Goal: Navigation & Orientation: Find specific page/section

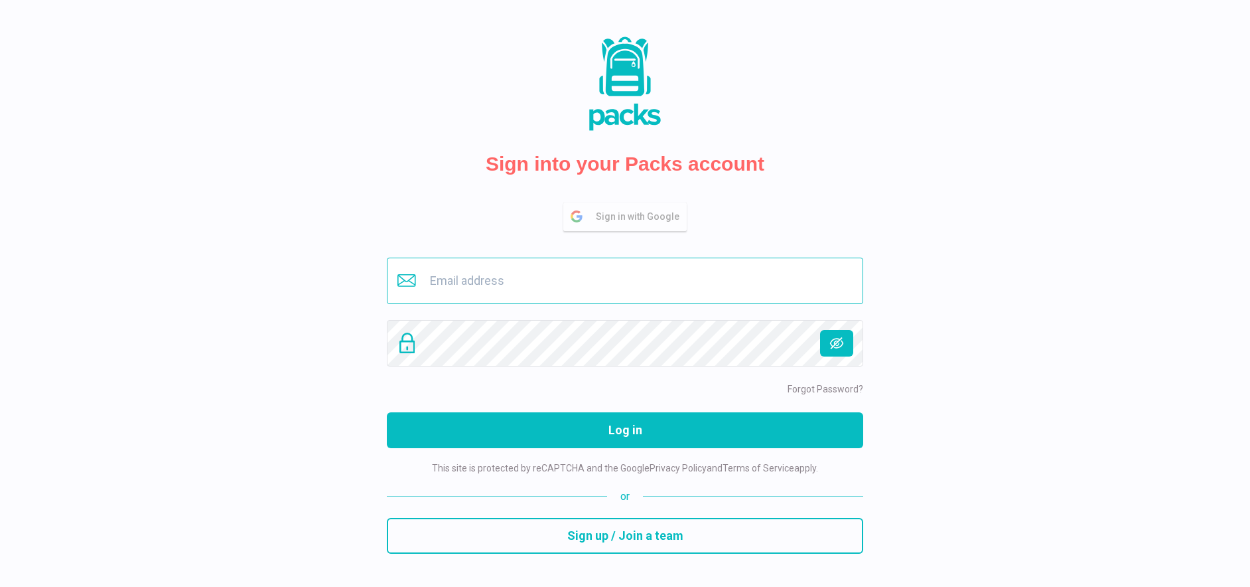
type input "[EMAIL_ADDRESS][DOMAIN_NAME]"
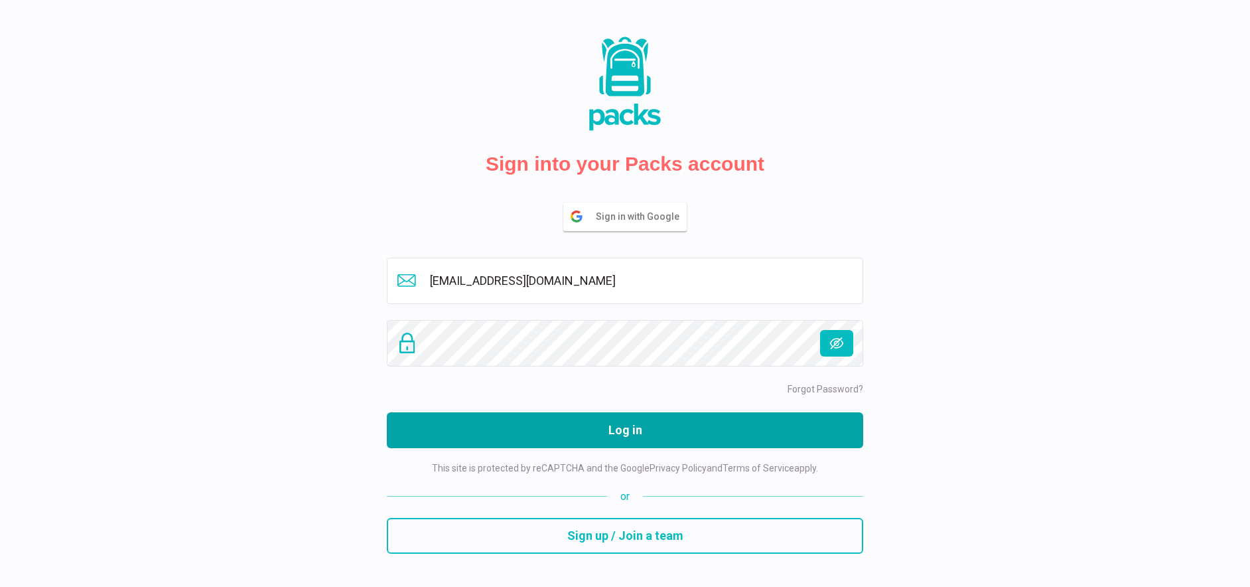
click at [620, 437] on button "Log in" at bounding box center [625, 430] width 476 height 36
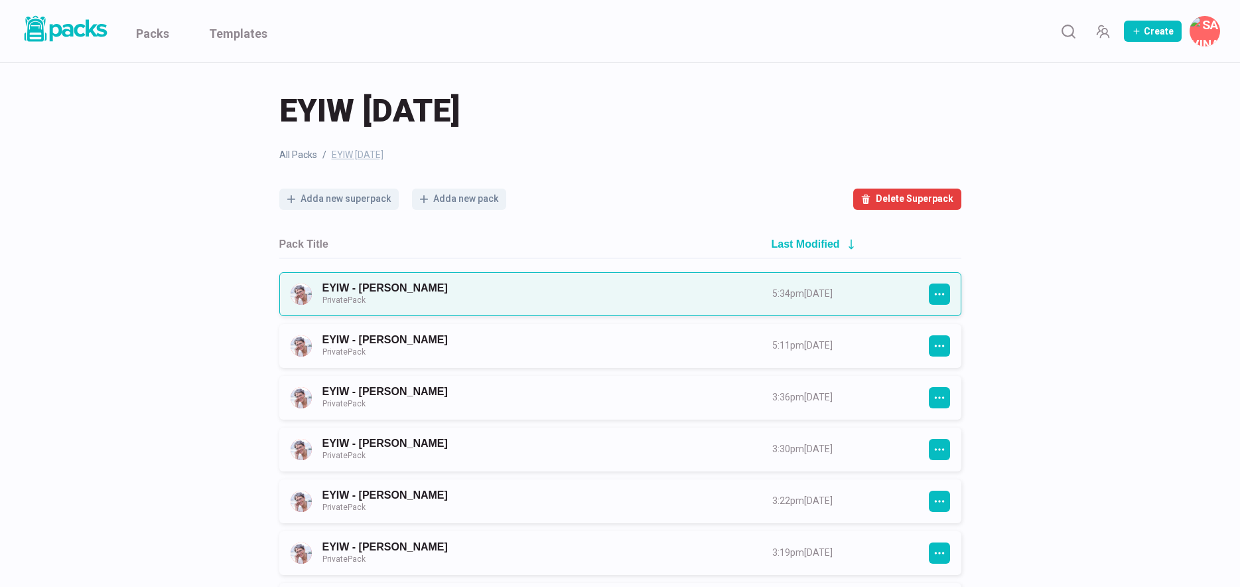
click at [493, 291] on link "EYIW - [PERSON_NAME] Private Pack" at bounding box center [535, 293] width 426 height 25
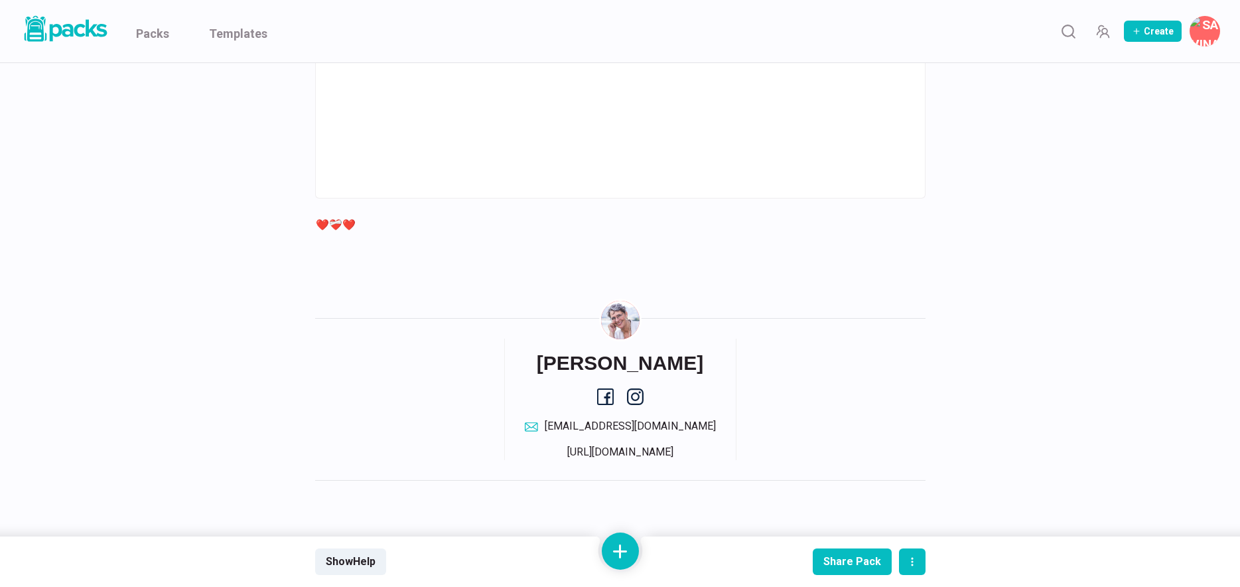
scroll to position [6219, 0]
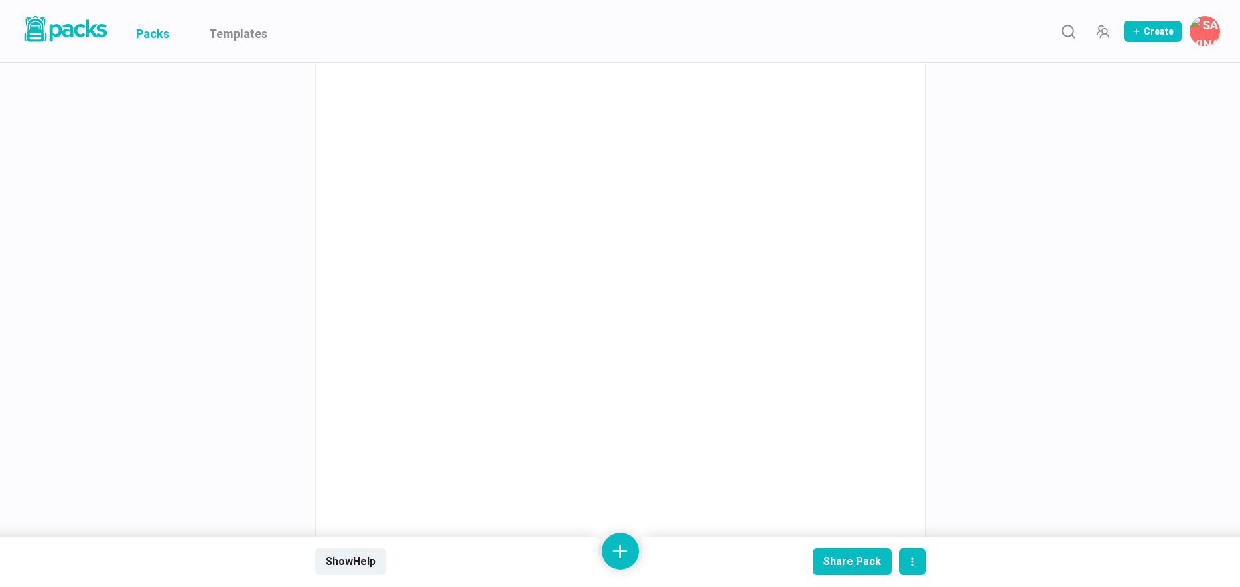
click at [157, 29] on link "Packs" at bounding box center [152, 31] width 33 height 62
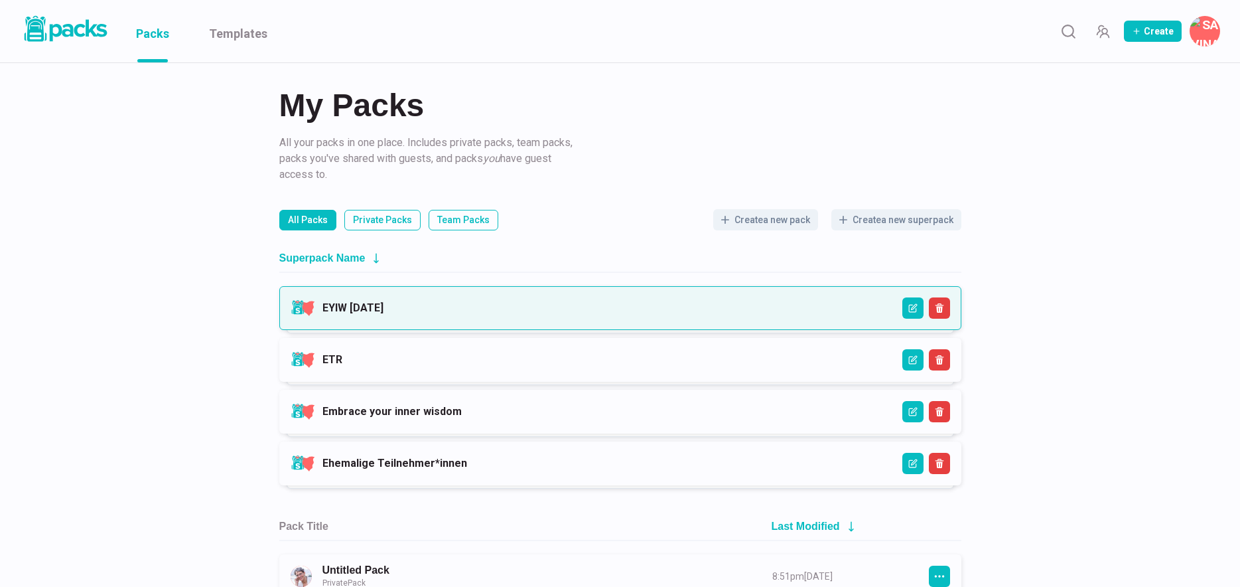
click at [383, 301] on link "EYIW [DATE]" at bounding box center [352, 307] width 61 height 13
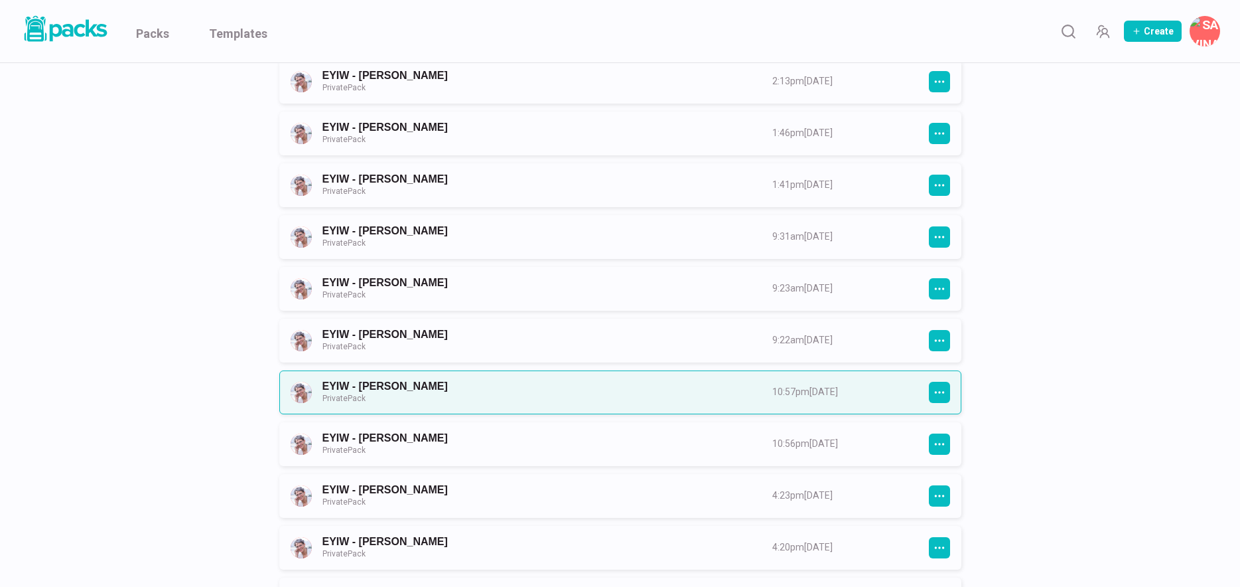
scroll to position [813, 0]
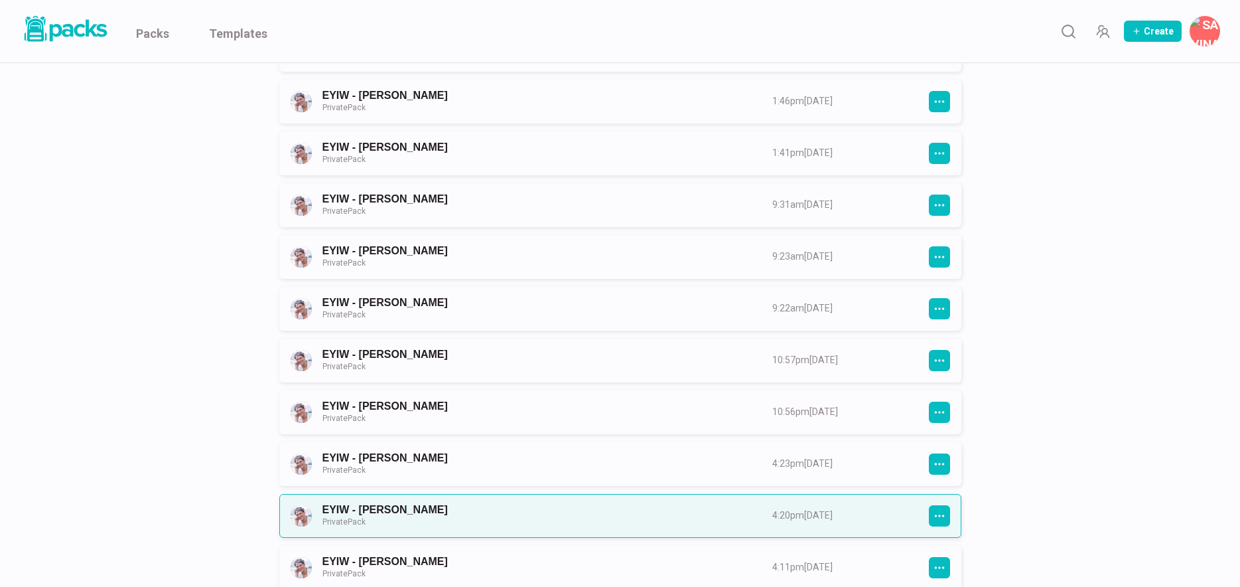
click at [500, 514] on link "EYIW - [PERSON_NAME] Private Pack" at bounding box center [535, 515] width 426 height 25
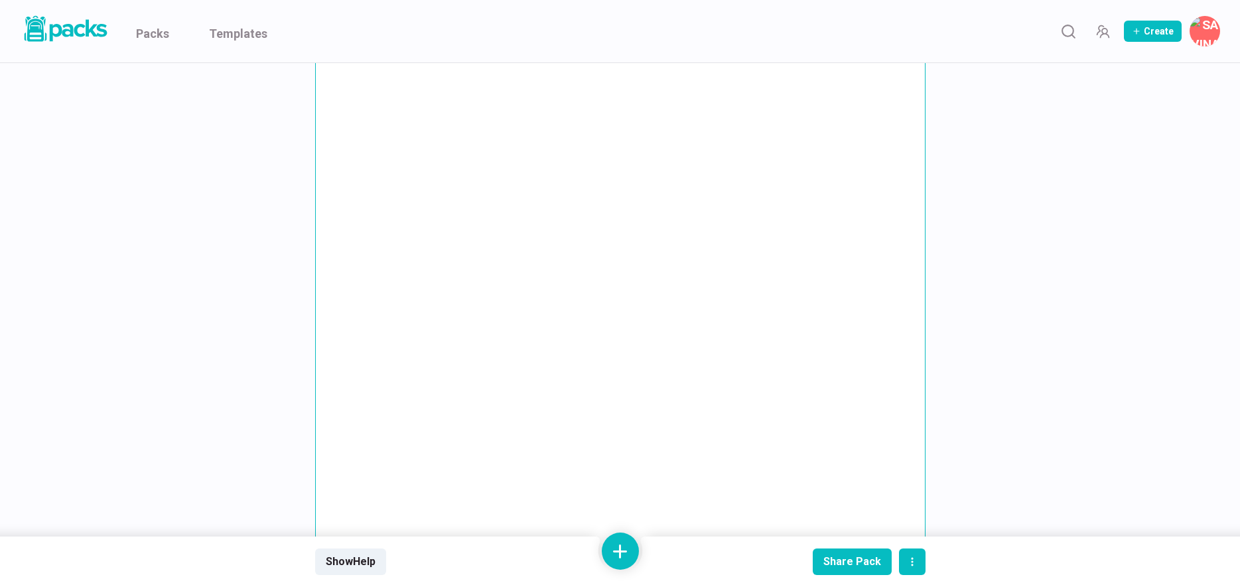
scroll to position [2572, 0]
